Goal: Navigation & Orientation: Find specific page/section

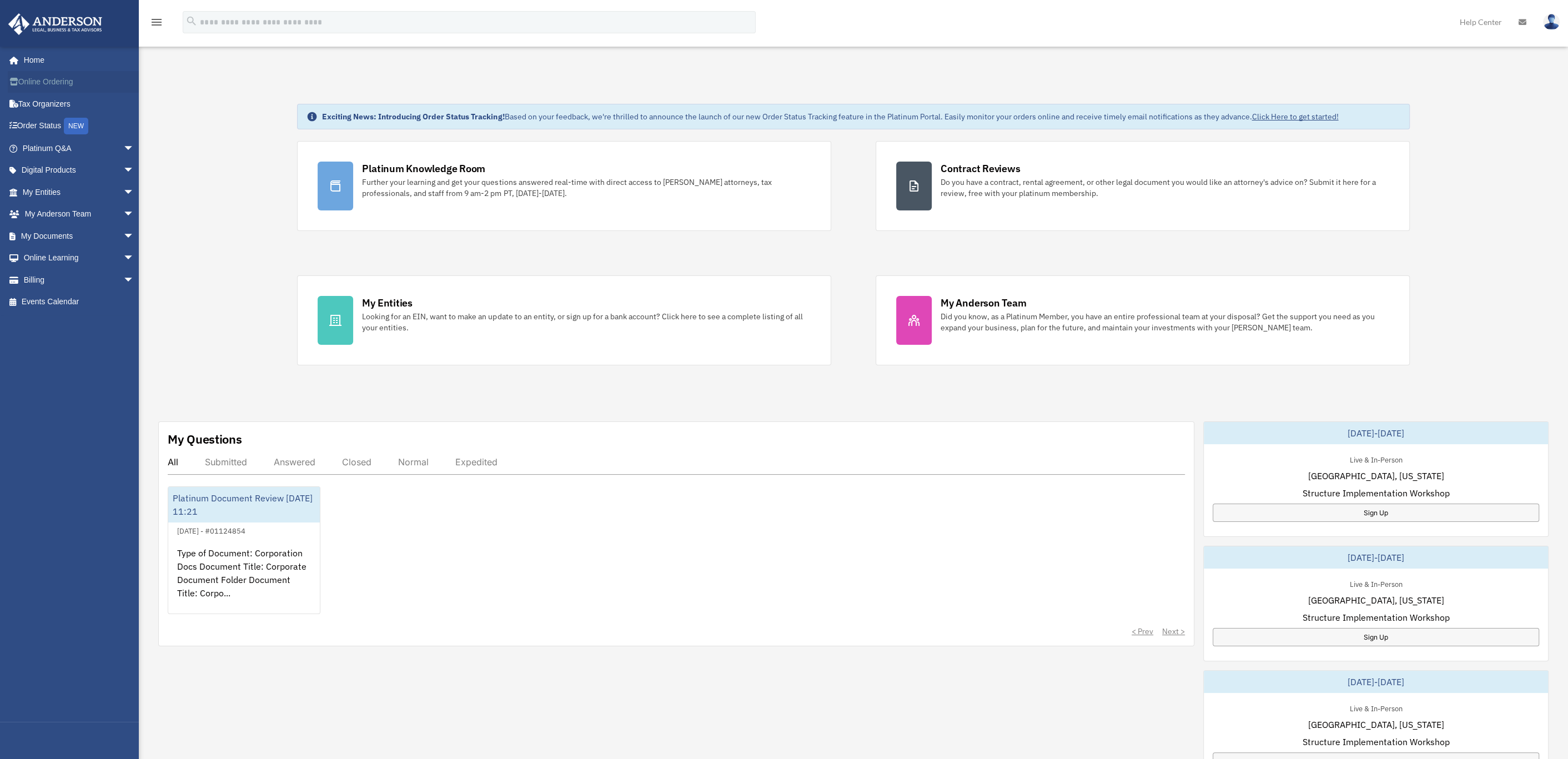
click at [35, 82] on link "Online Ordering" at bounding box center [79, 82] width 144 height 22
click at [243, 494] on div "Platinum Document Review [DATE] 11:21" at bounding box center [244, 505] width 151 height 35
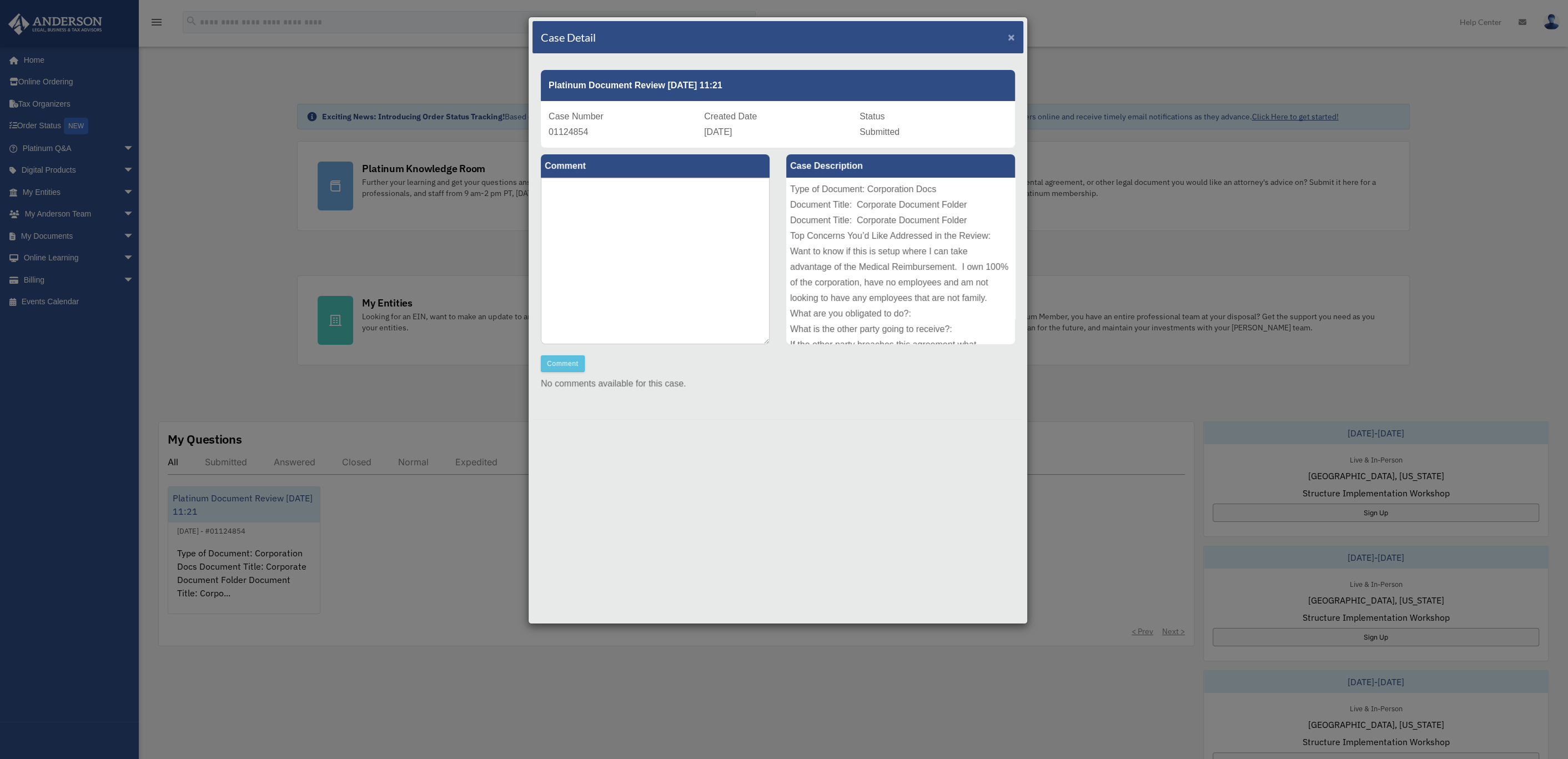
click at [1008, 33] on span "×" at bounding box center [1011, 37] width 7 height 12
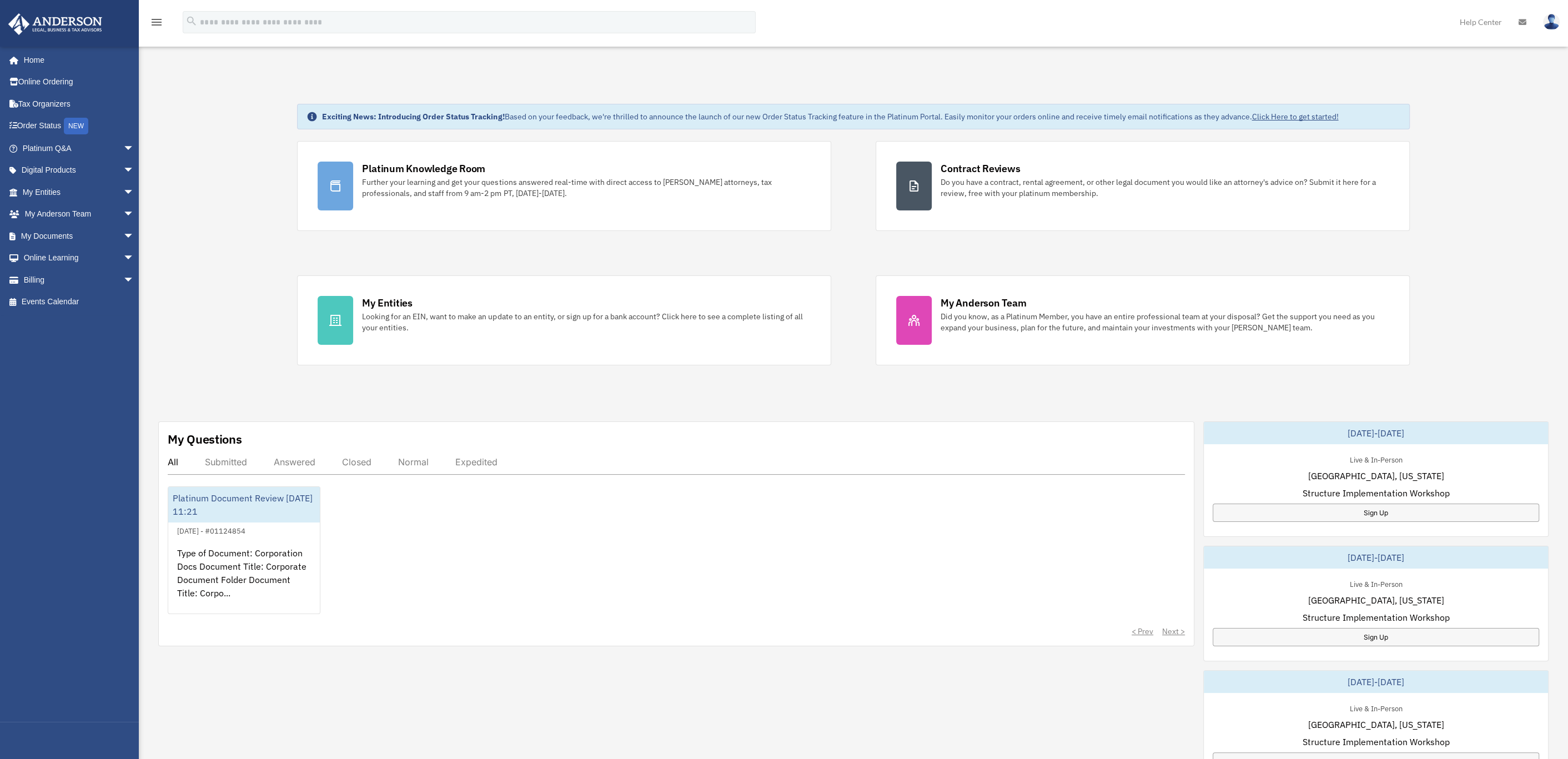
click at [227, 459] on div "Submitted" at bounding box center [226, 461] width 42 height 11
click at [292, 458] on div "Answered" at bounding box center [295, 461] width 42 height 11
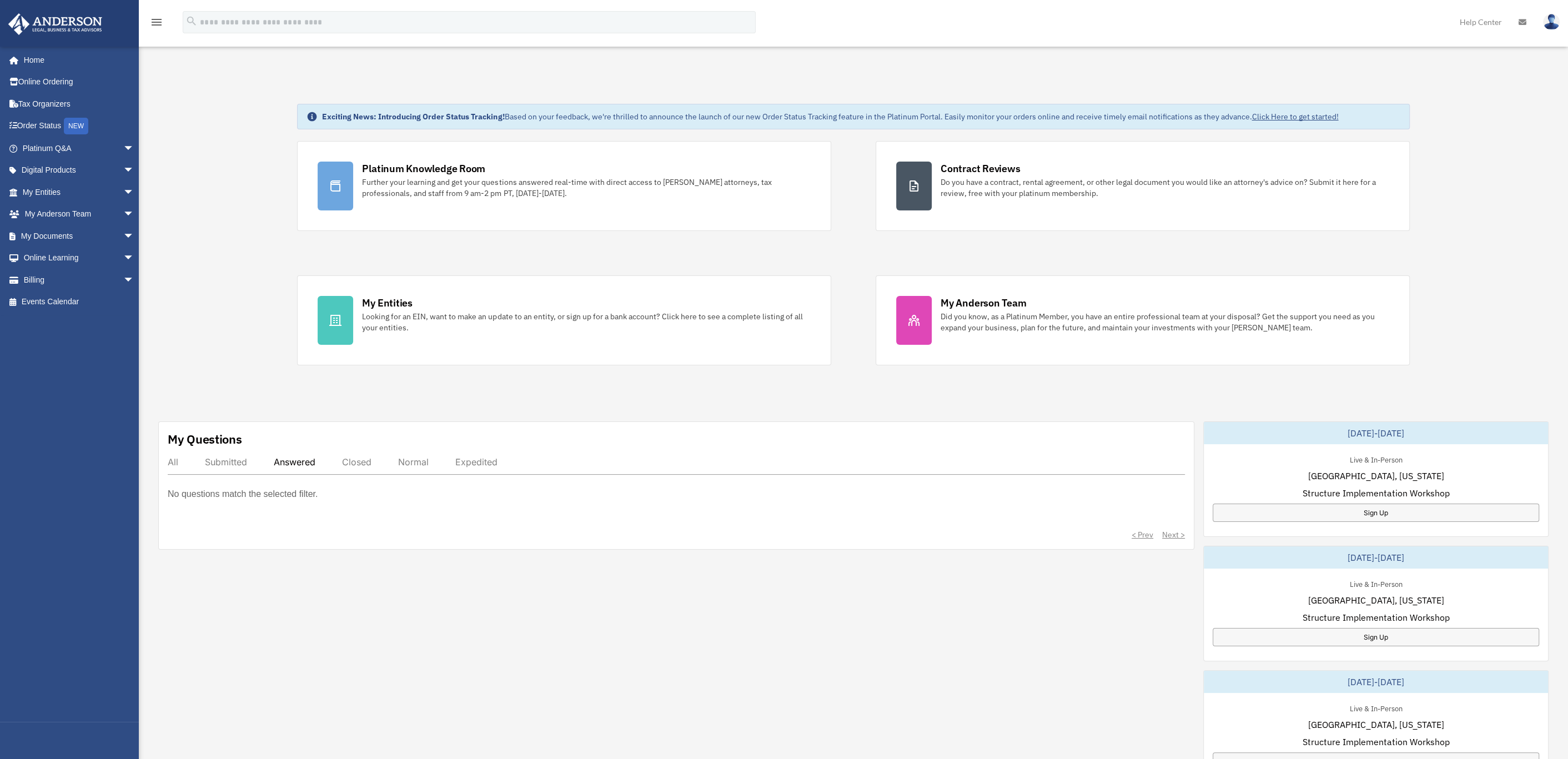
click at [360, 459] on div "Closed" at bounding box center [357, 461] width 29 height 11
click at [412, 459] on div "Normal" at bounding box center [413, 461] width 31 height 11
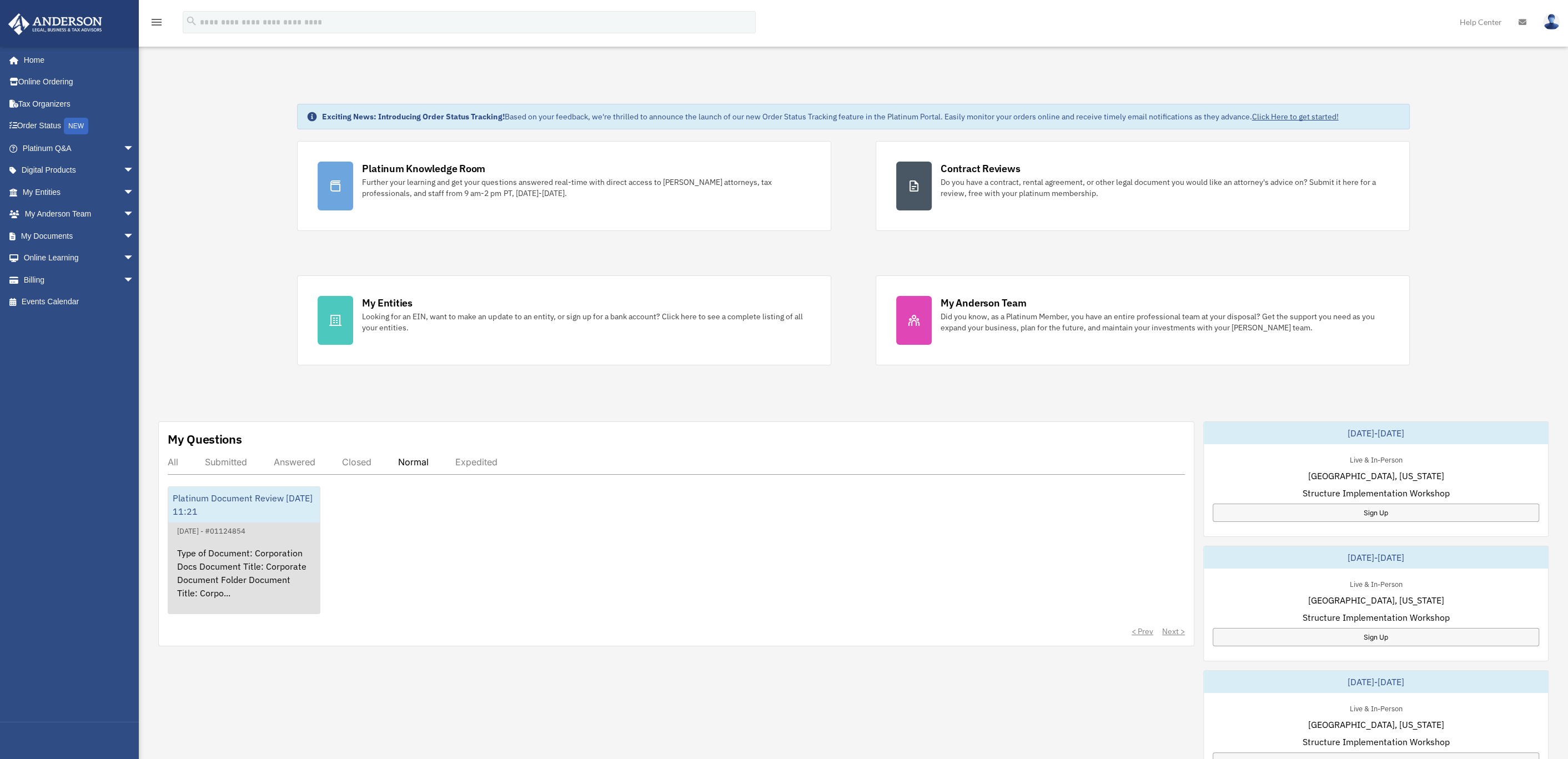
click at [219, 557] on div "Type of Document: Corporation Docs Document Title: Corporate Document Folder Do…" at bounding box center [244, 581] width 151 height 87
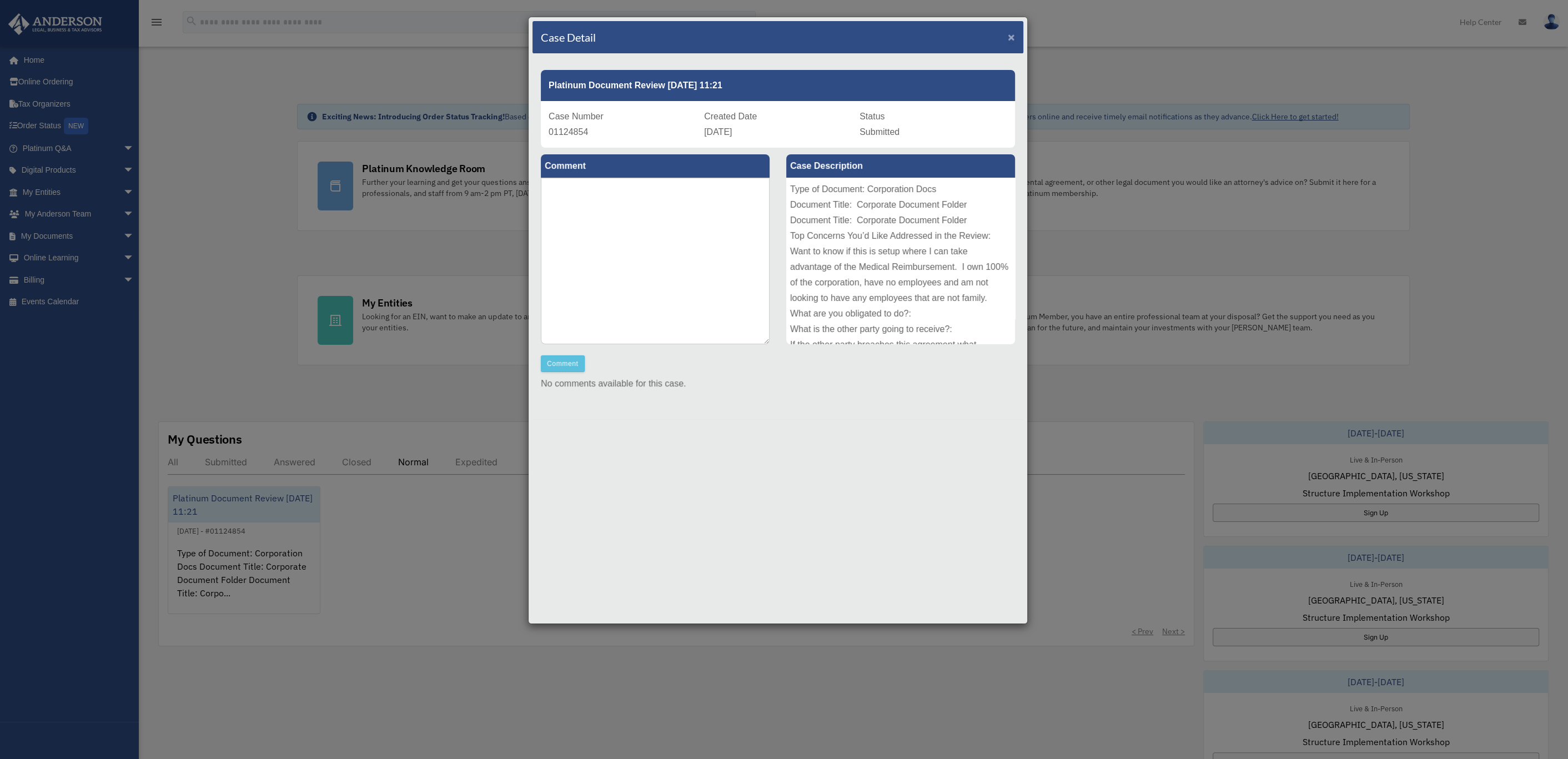
click at [1014, 32] on span "×" at bounding box center [1011, 37] width 7 height 12
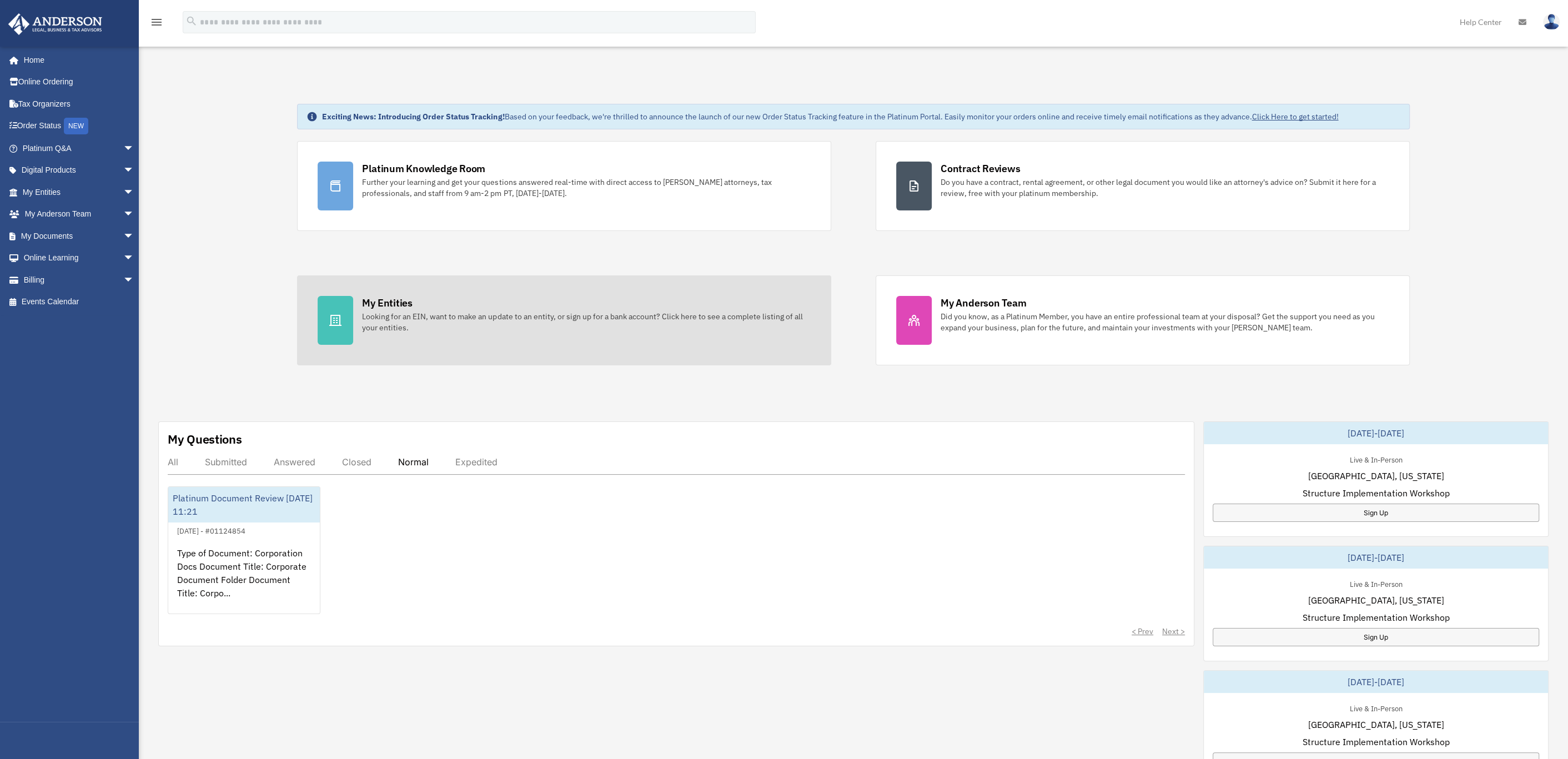
click at [393, 297] on div "My Entities" at bounding box center [387, 303] width 50 height 14
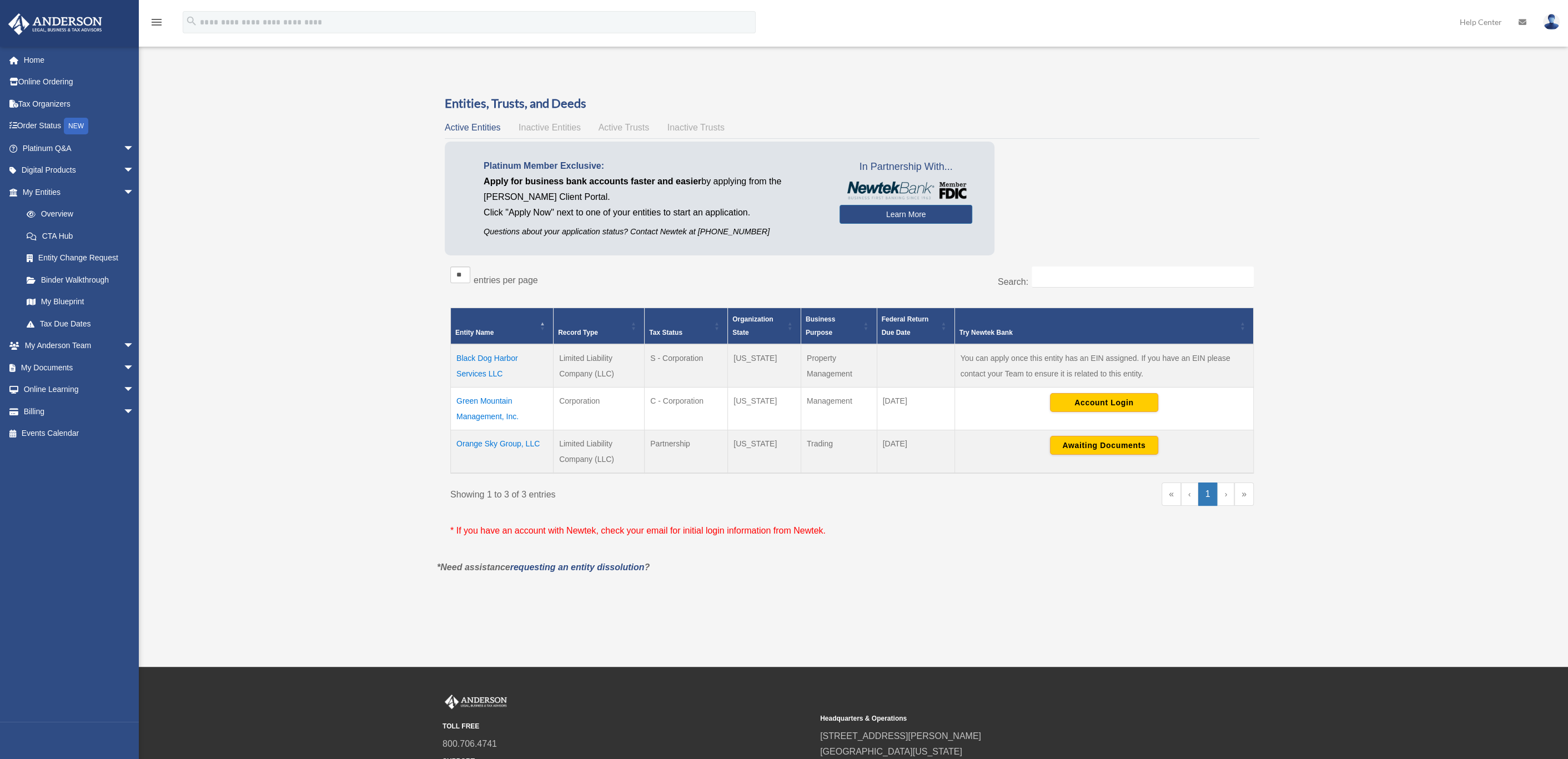
click at [494, 441] on td "Orange Sky Group, LLC" at bounding box center [502, 452] width 103 height 43
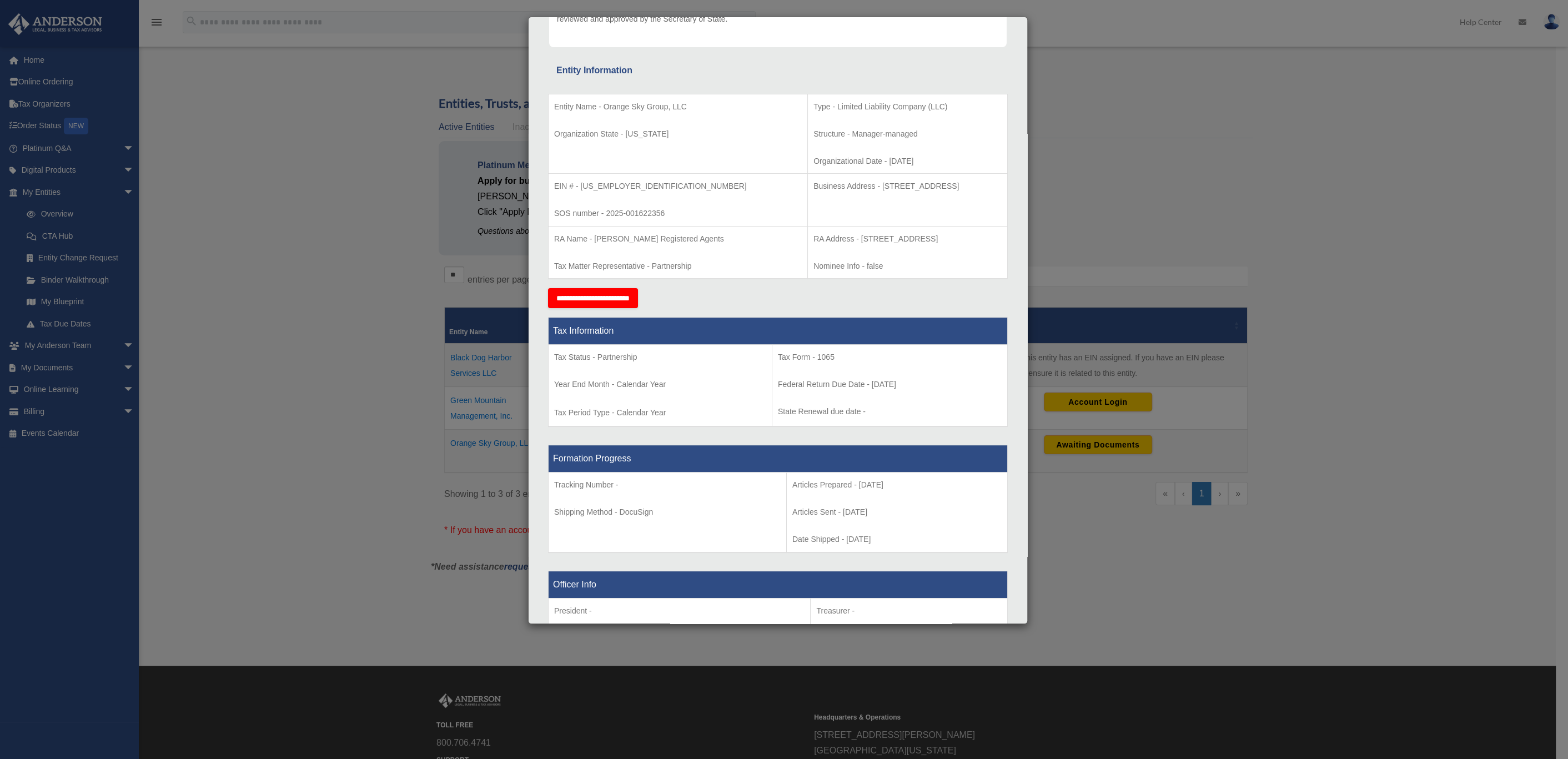
scroll to position [250, 0]
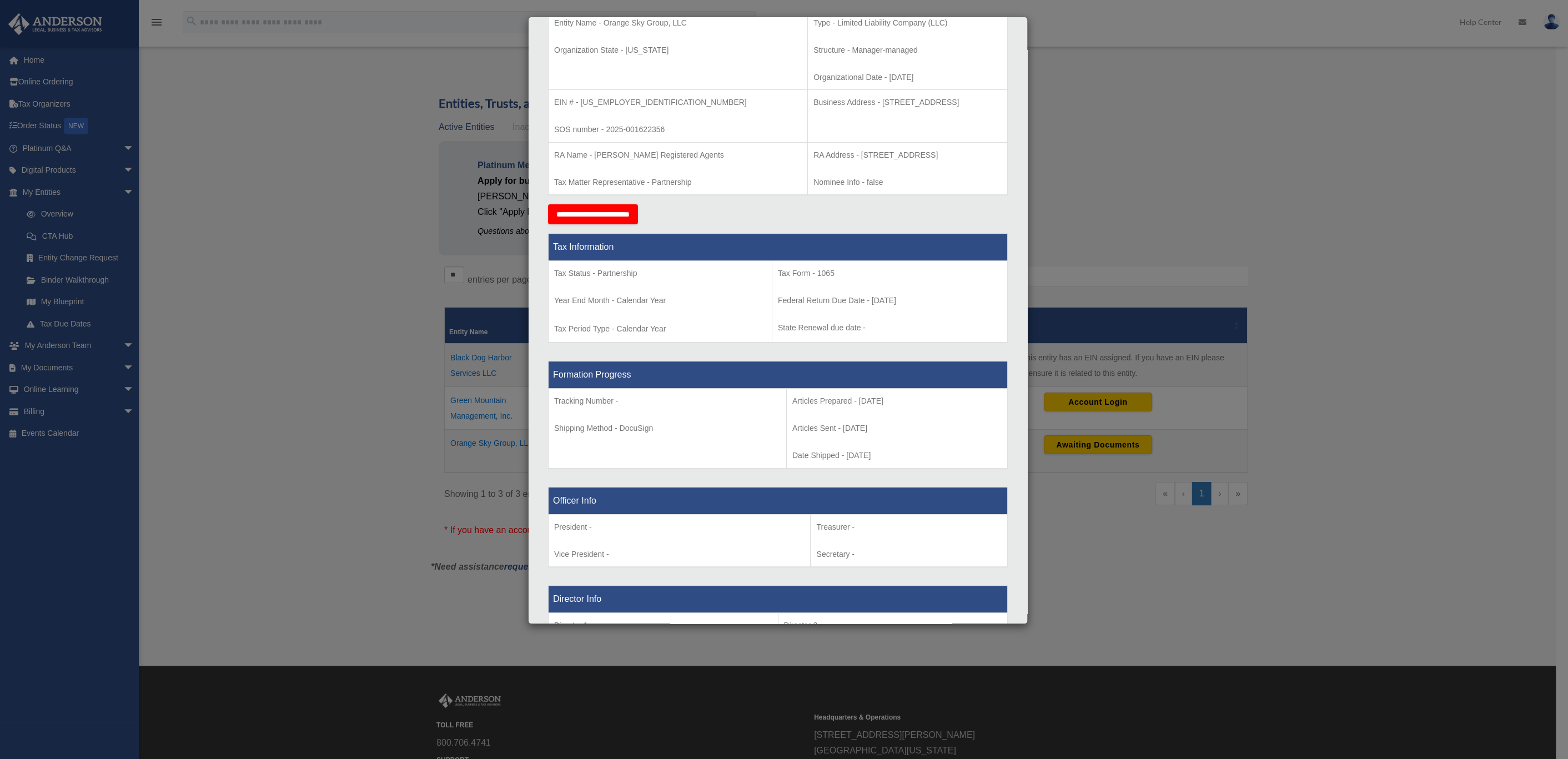
click at [1251, 233] on div "Details × Articles Sent Organizational Date" at bounding box center [784, 380] width 1568 height 759
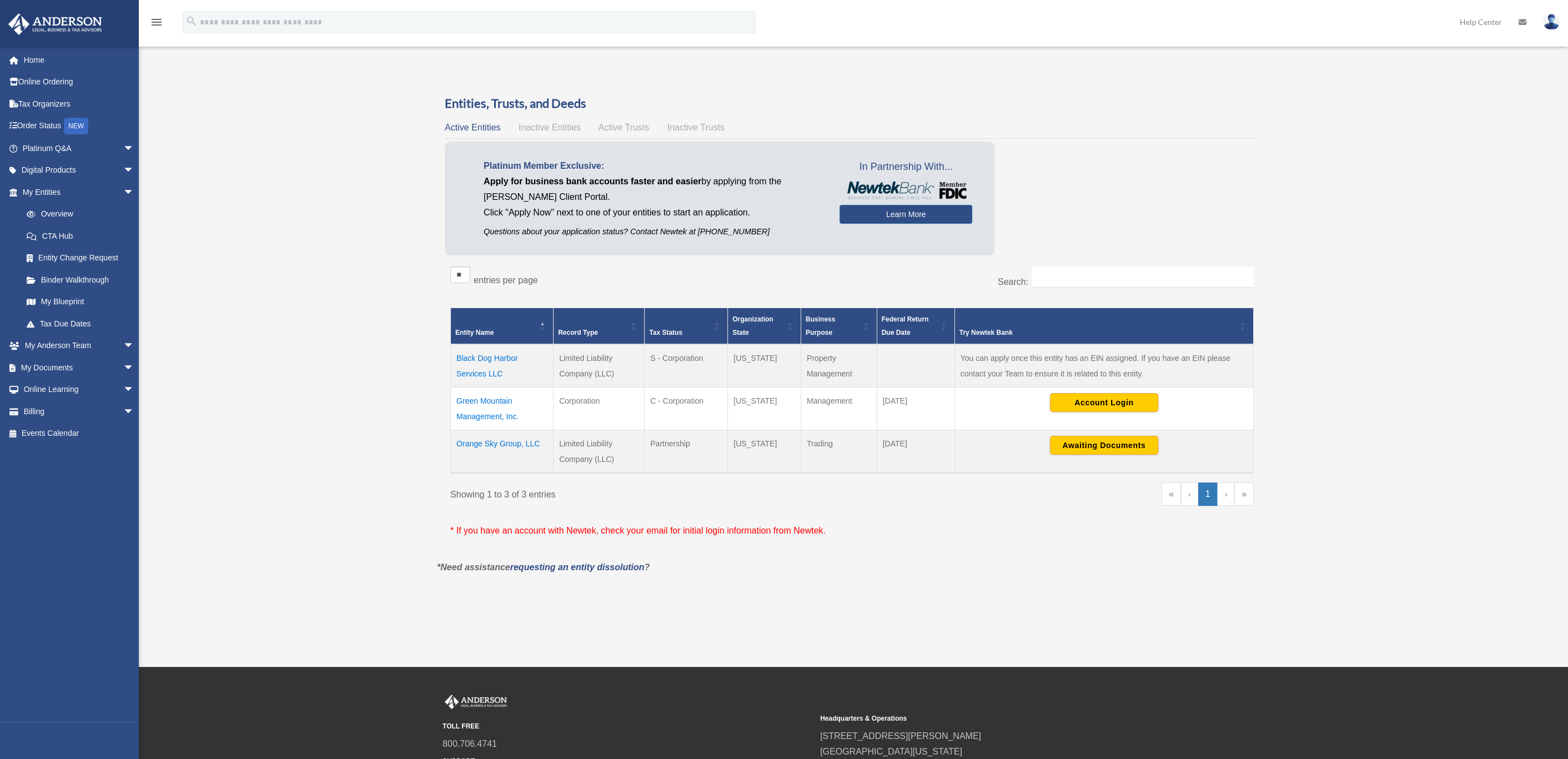
click at [760, 608] on div "Overview aaron@obxddd.com Sign Out aaron@obxddd.com Home Online Ordering Tax Or…" at bounding box center [784, 333] width 1568 height 667
